Goal: Check status

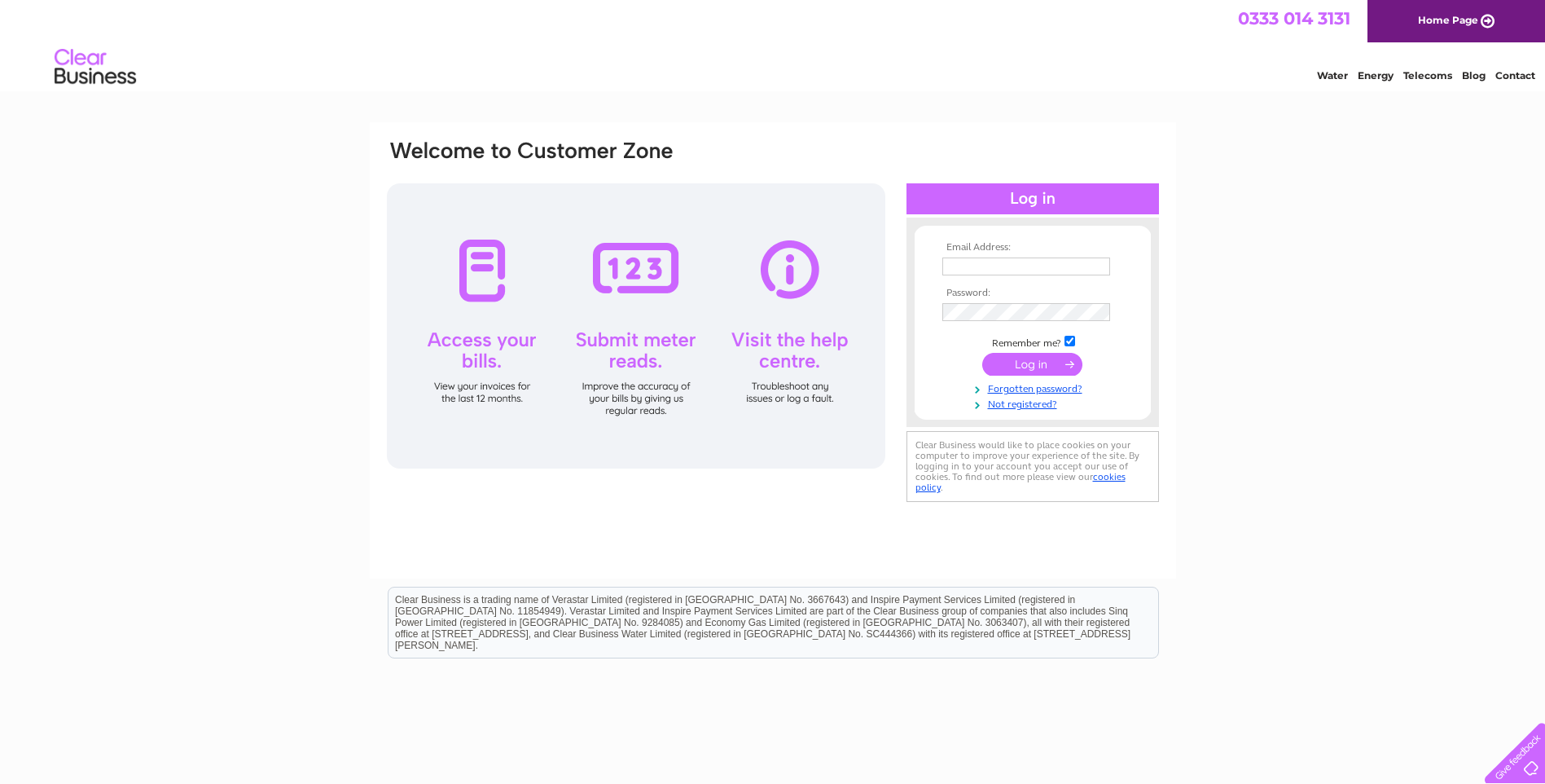
type input "[EMAIL_ADDRESS][DOMAIN_NAME]"
click at [1043, 362] on input "submit" at bounding box center [1033, 364] width 101 height 23
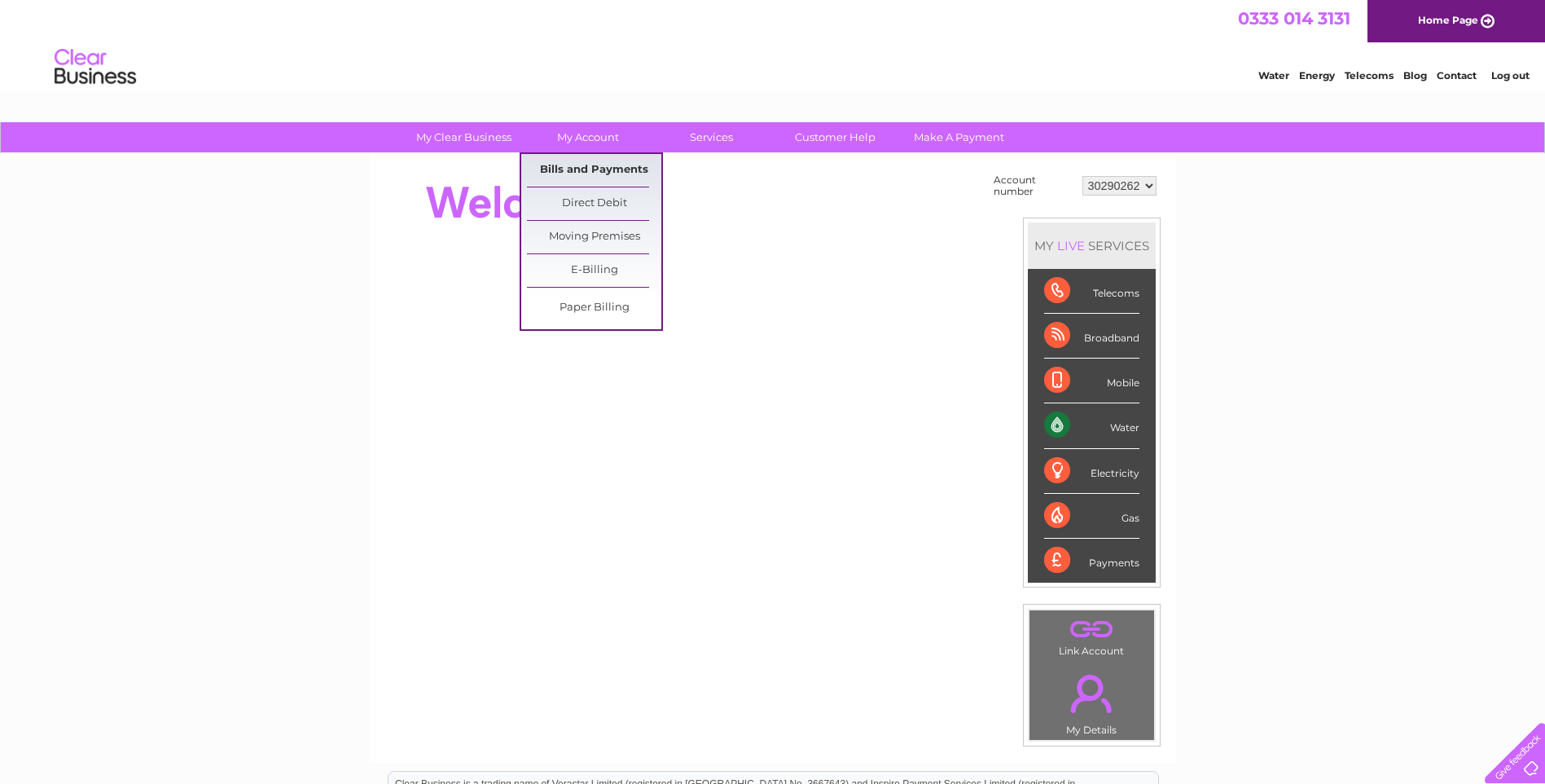
click at [620, 167] on link "Bills and Payments" at bounding box center [593, 170] width 135 height 33
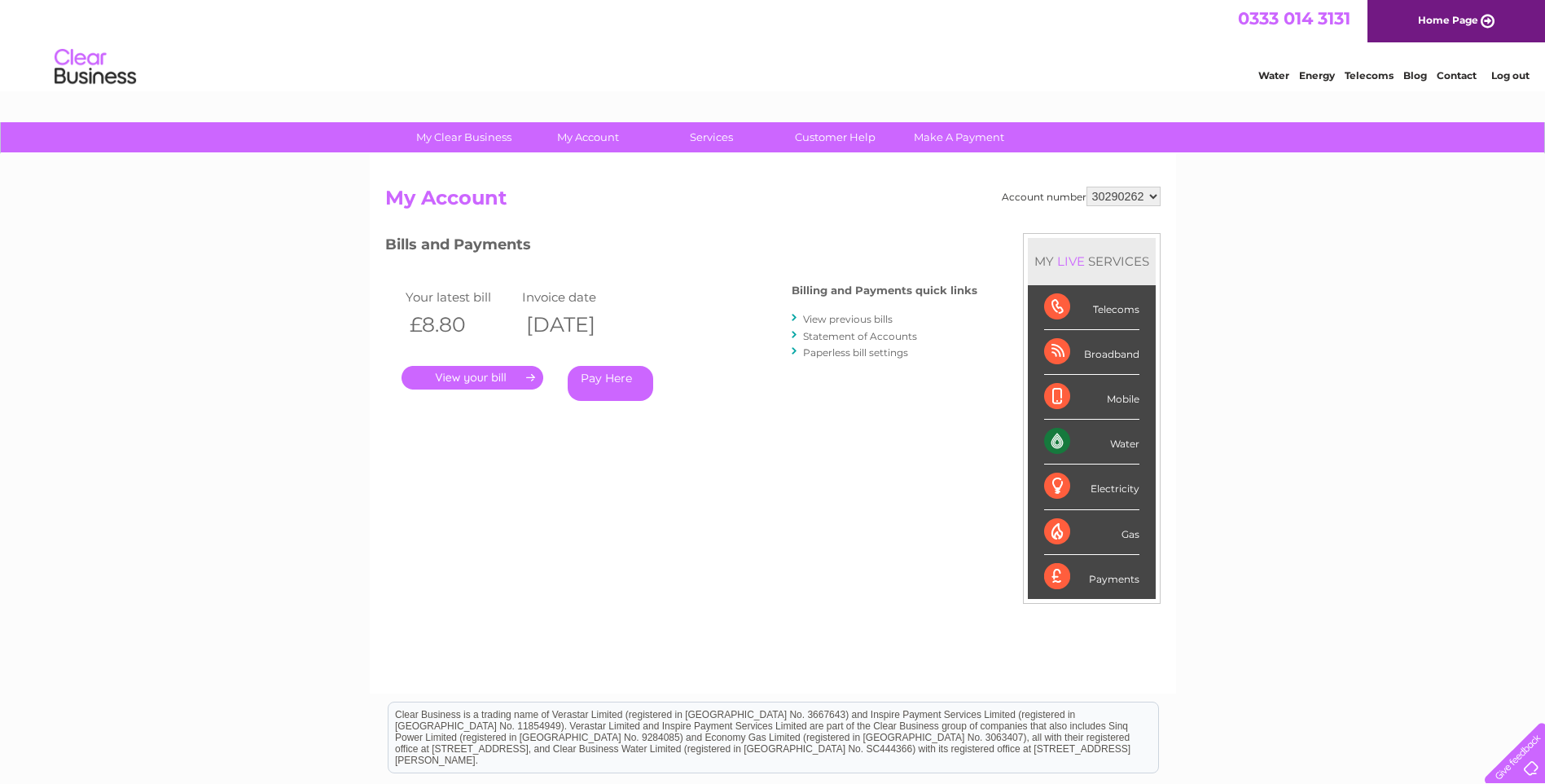
click at [501, 384] on link "." at bounding box center [472, 377] width 141 height 23
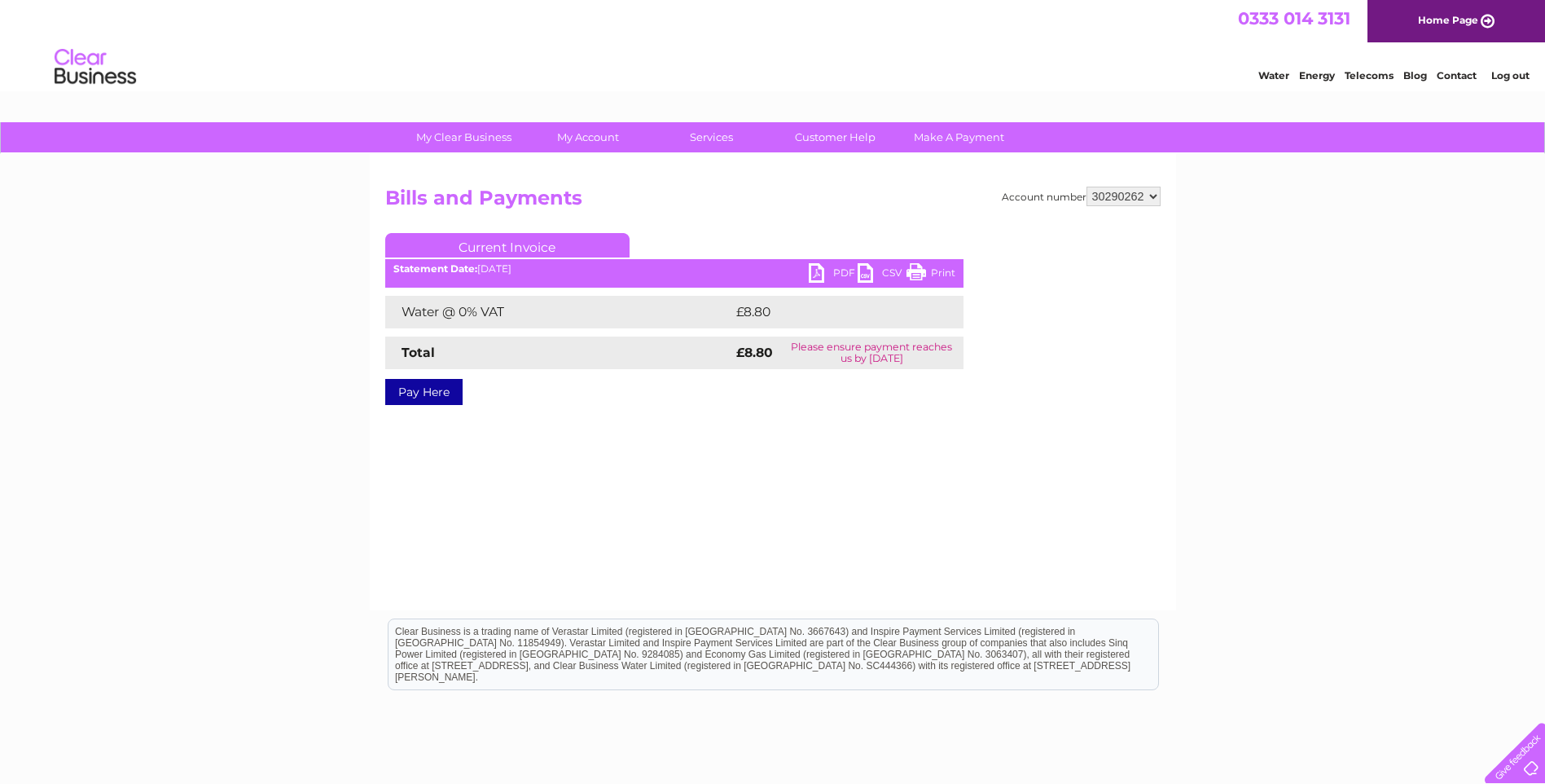
click at [820, 270] on link "PDF" at bounding box center [833, 275] width 48 height 23
